Goal: Go to known website: Access a specific website the user already knows

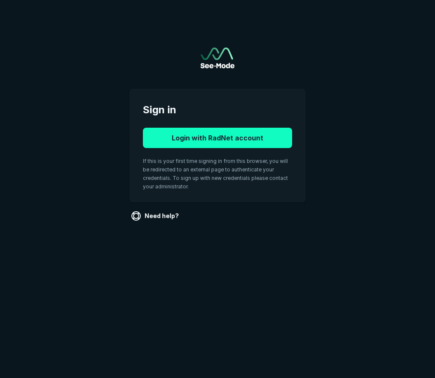
click at [228, 136] on button "Login with RadNet account" at bounding box center [217, 138] width 149 height 20
